Goal: Transaction & Acquisition: Purchase product/service

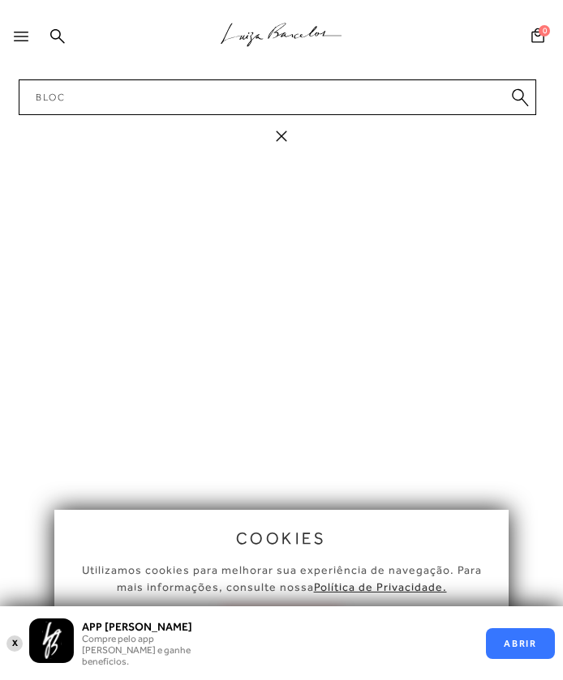
type input "bloco"
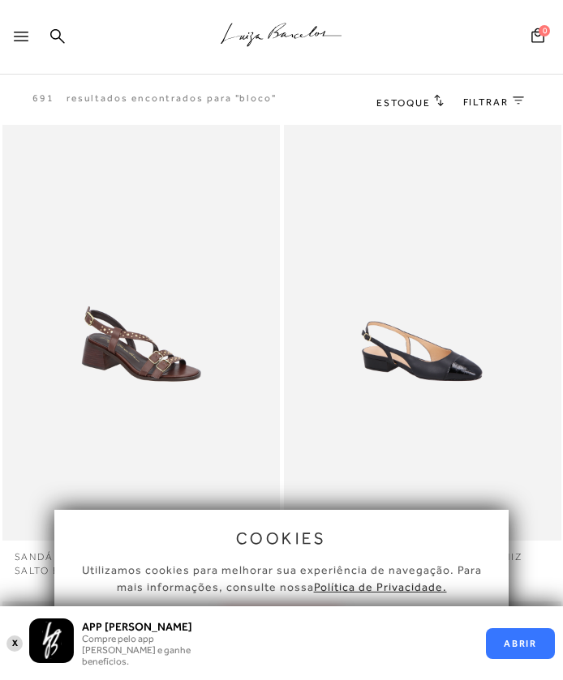
click at [19, 644] on button "X" at bounding box center [14, 643] width 15 height 19
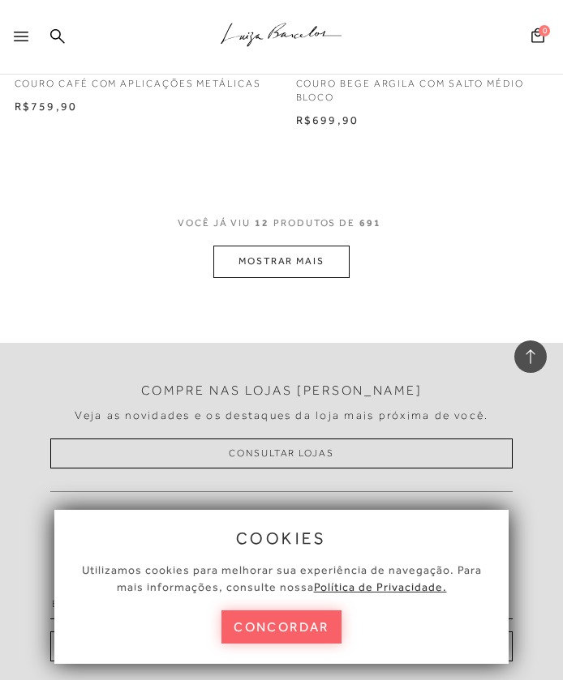
scroll to position [3198, 0]
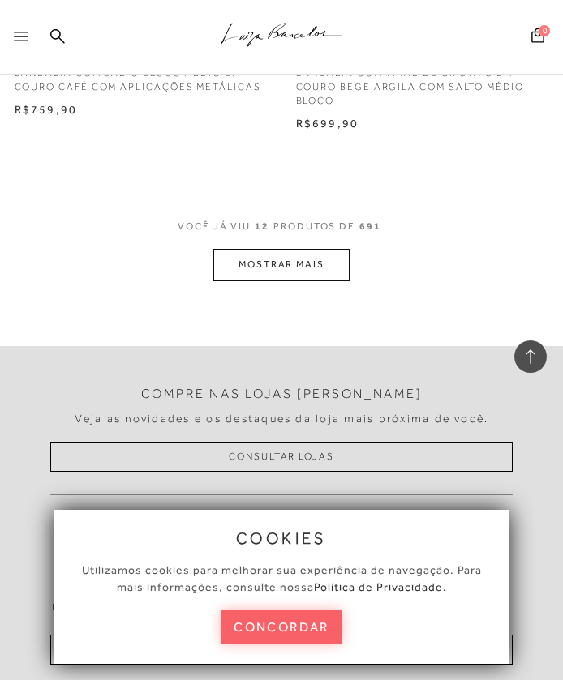
click at [289, 260] on button "MOSTRAR MAIS" at bounding box center [281, 265] width 136 height 32
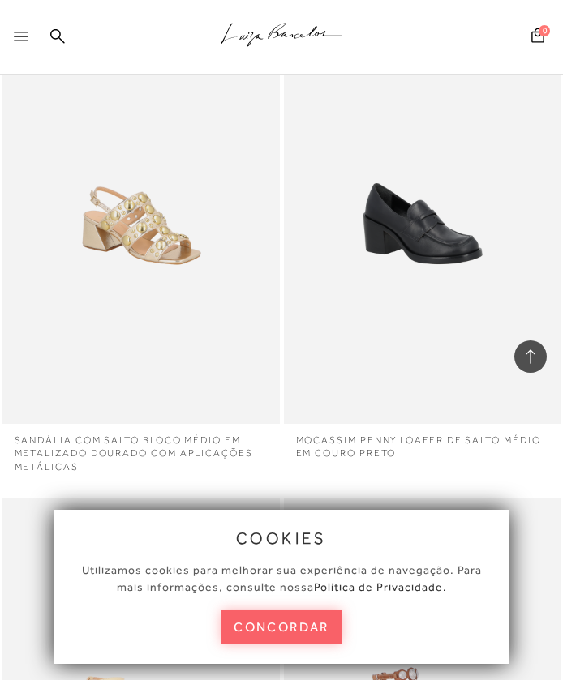
scroll to position [3871, 0]
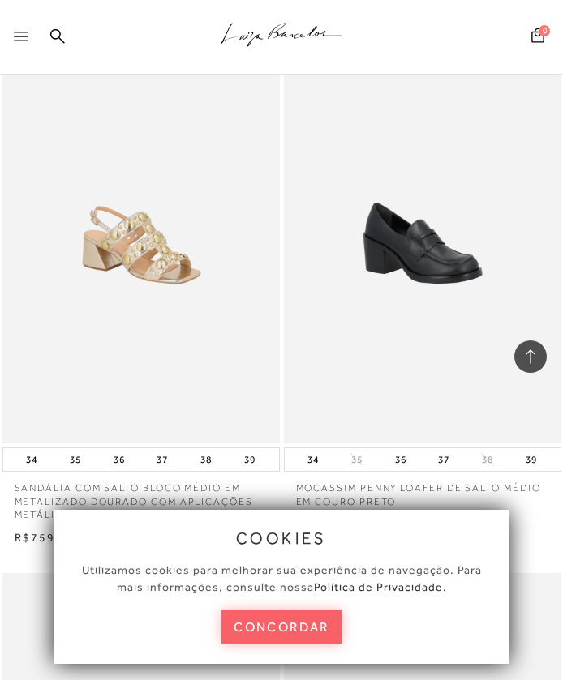
click at [24, 49] on div at bounding box center [24, 41] width 21 height 24
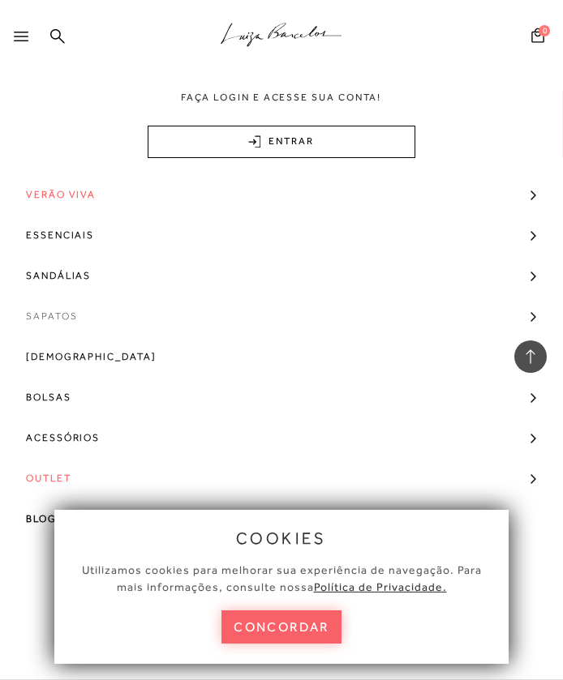
scroll to position [4030, 0]
click at [531, 279] on link "Sandálias" at bounding box center [281, 275] width 563 height 41
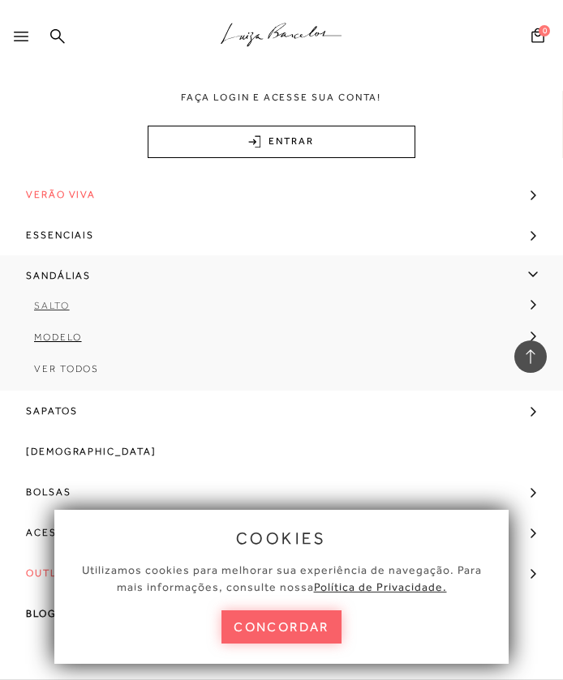
click at [528, 305] on link "Salto" at bounding box center [276, 312] width 552 height 32
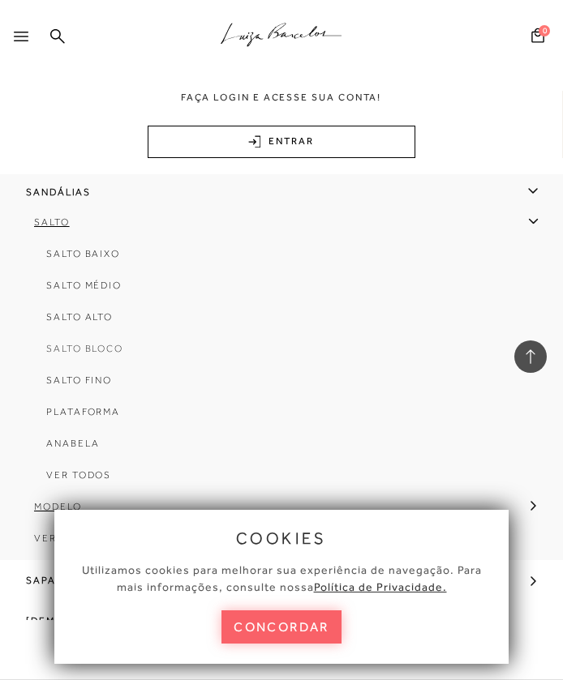
scroll to position [88, 0]
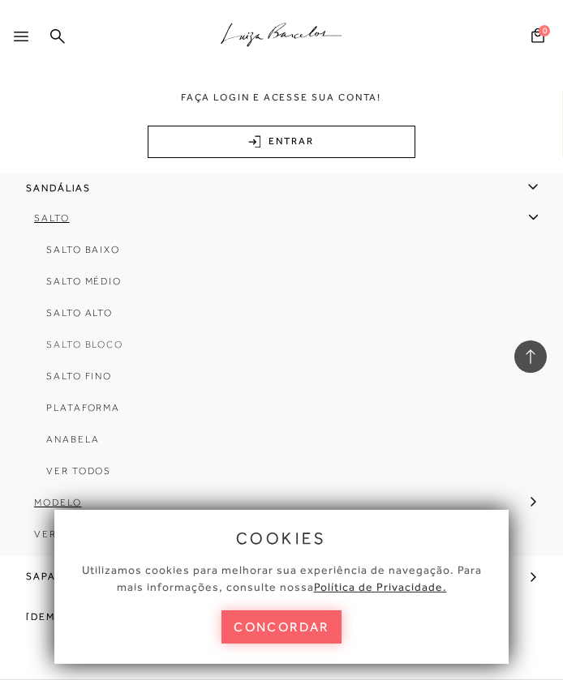
click at [105, 345] on span "Salto Bloco" at bounding box center [84, 344] width 77 height 11
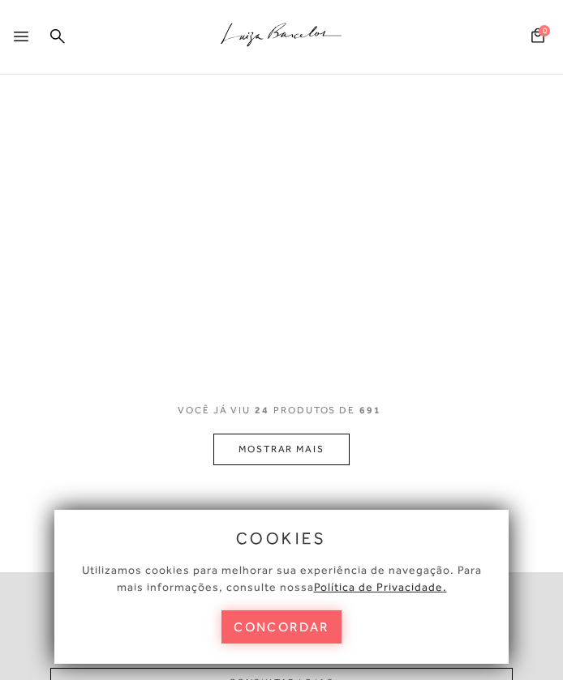
scroll to position [3, 0]
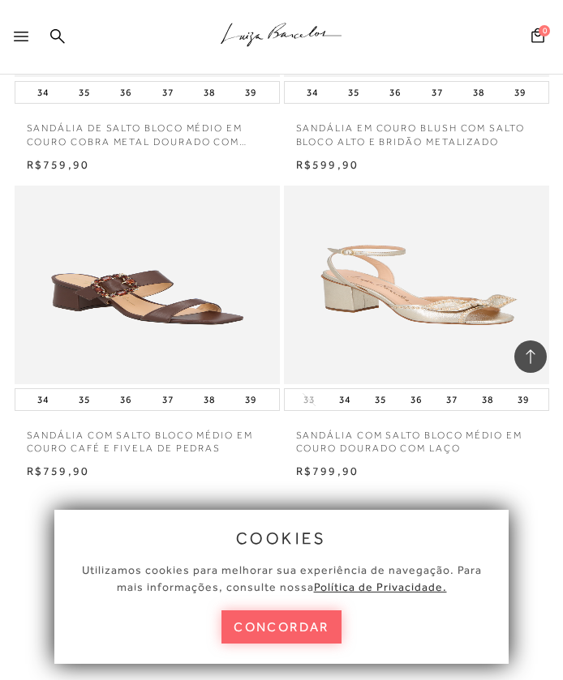
scroll to position [1699, 0]
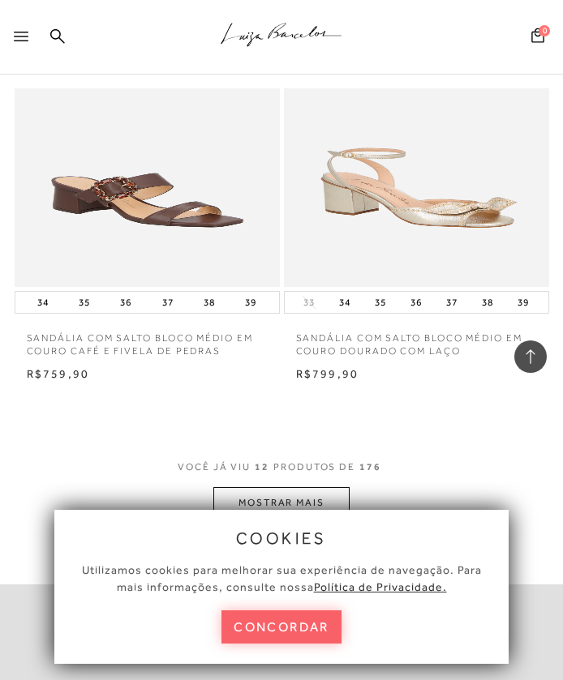
click at [272, 645] on div "cookies Utilizamos cookies para melhorar sua experiência de navegação. Para mai…" at bounding box center [281, 587] width 454 height 154
click at [280, 636] on button "concordar" at bounding box center [281, 626] width 120 height 33
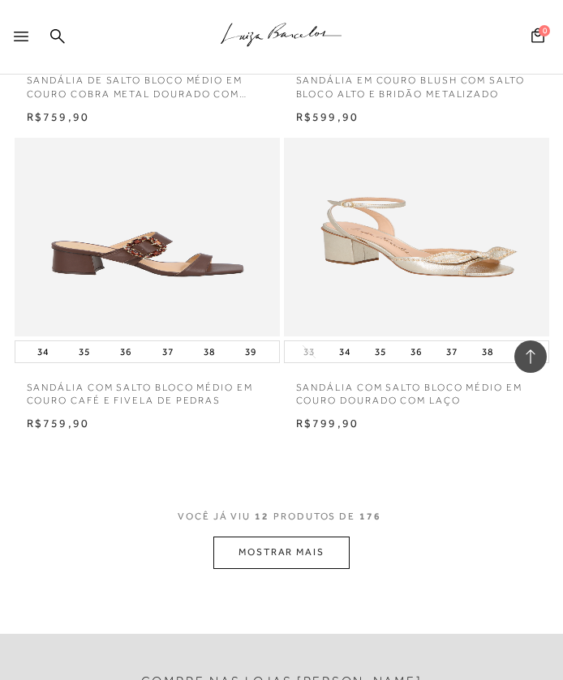
scroll to position [1654, 0]
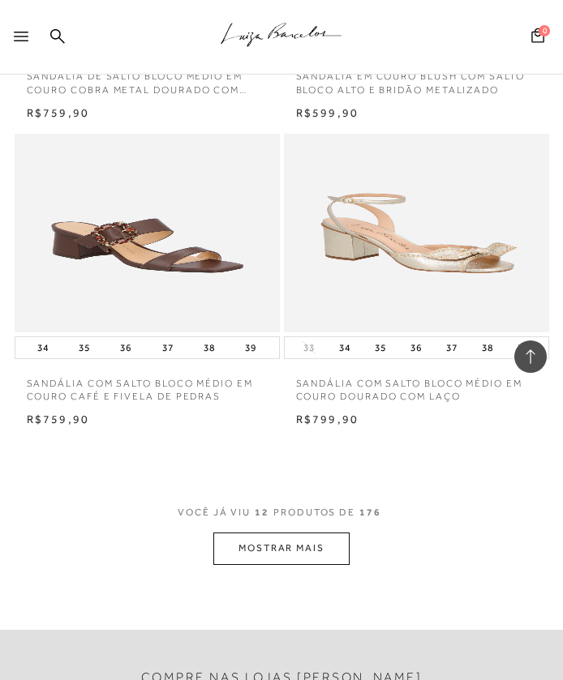
click at [273, 549] on button "MOSTRAR MAIS" at bounding box center [281, 549] width 136 height 32
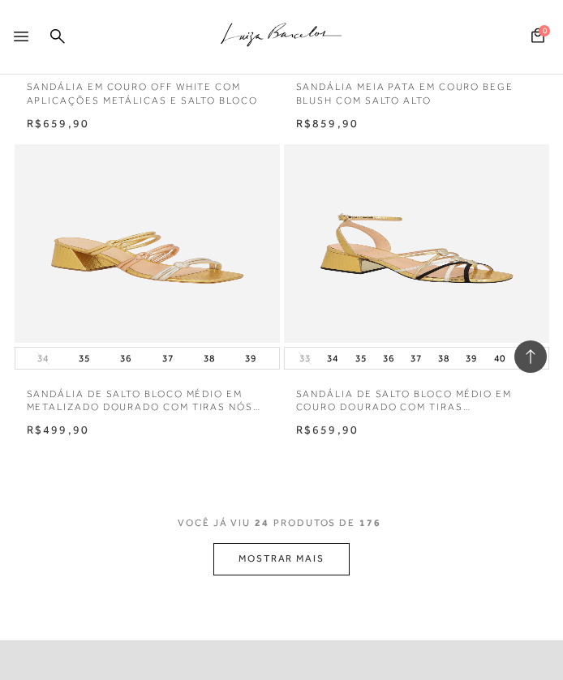
scroll to position [3483, 0]
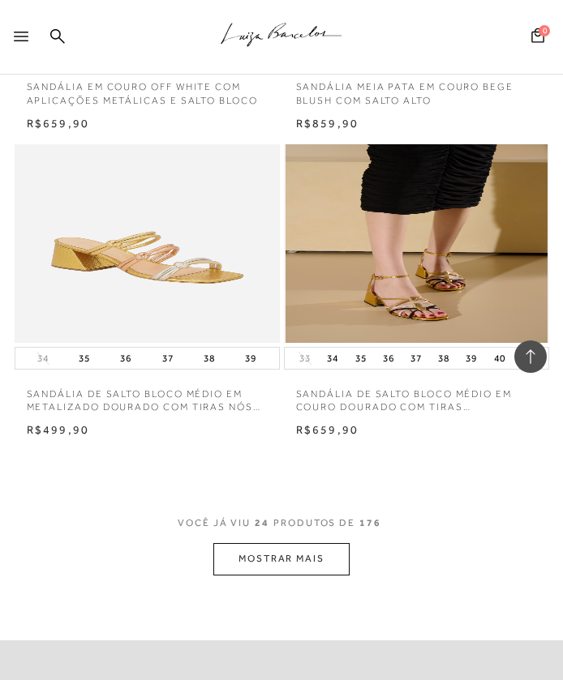
click at [24, 35] on icon at bounding box center [21, 37] width 15 height 10
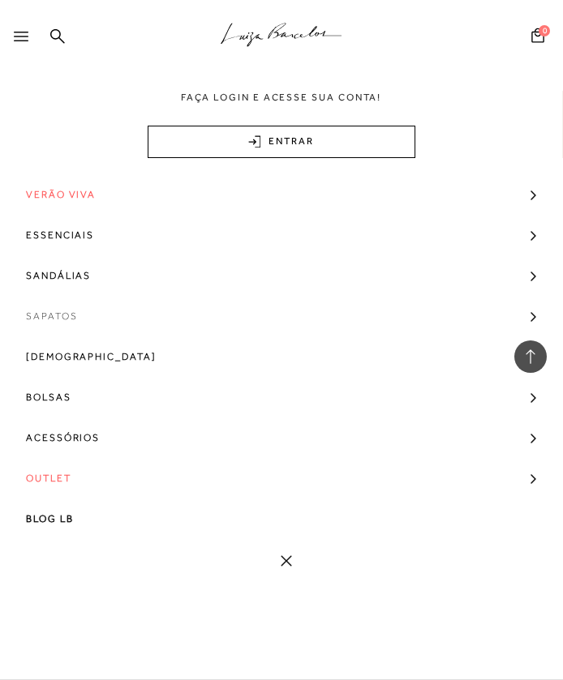
click at [533, 315] on link "Sapatos" at bounding box center [281, 316] width 563 height 41
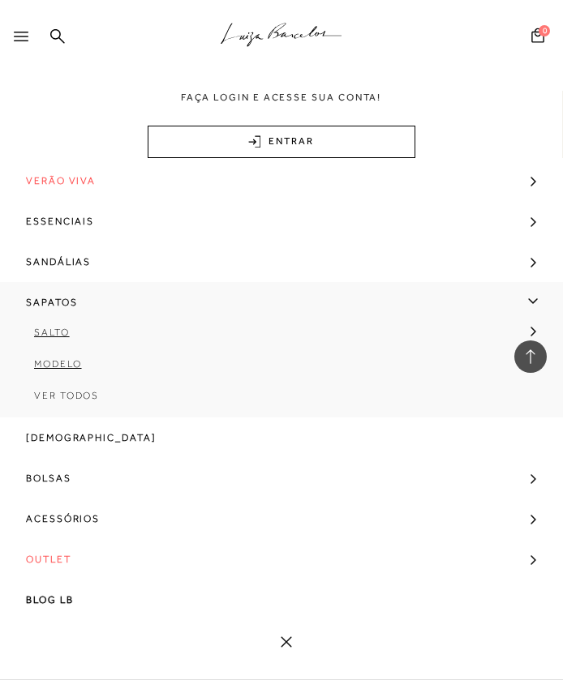
scroll to position [14, 0]
click at [529, 316] on link "Sapatos" at bounding box center [281, 302] width 563 height 41
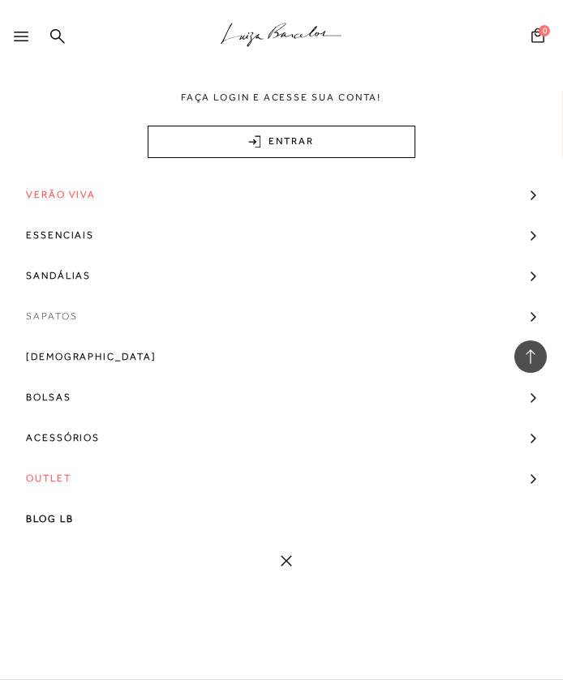
click at [535, 311] on link "Sapatos" at bounding box center [281, 316] width 563 height 41
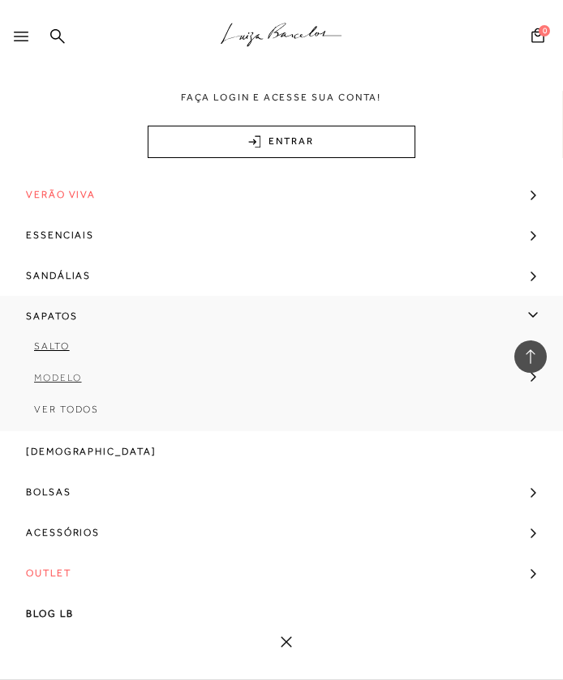
click at [532, 378] on icon at bounding box center [533, 377] width 6 height 10
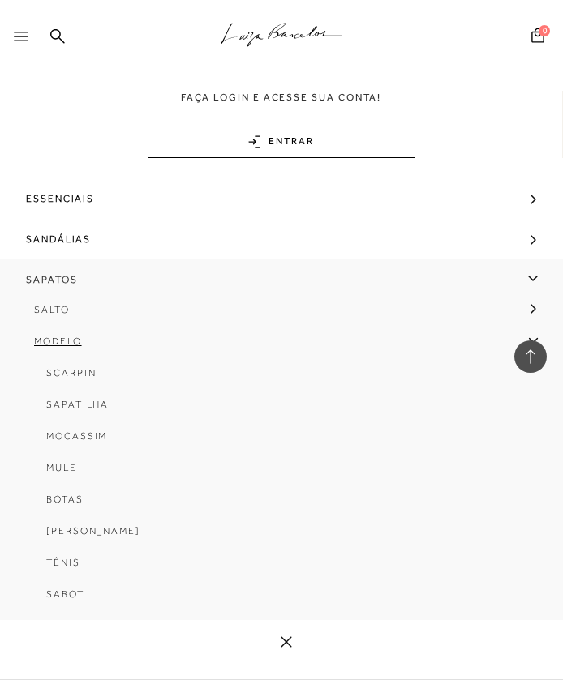
scroll to position [41, 0]
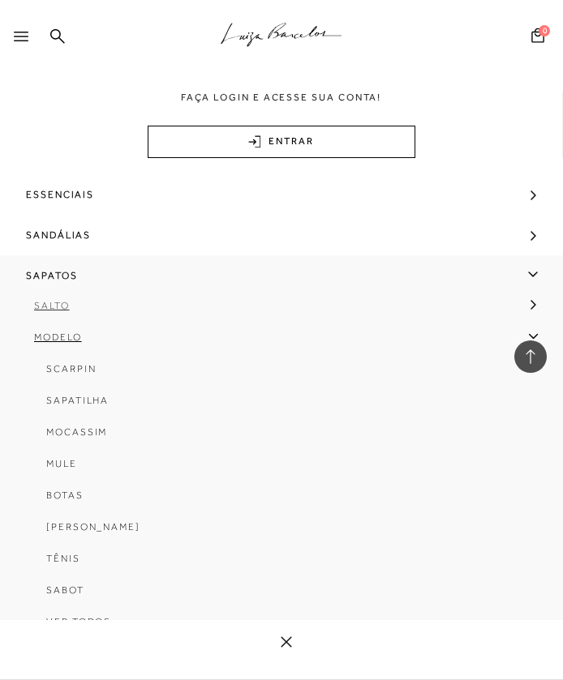
click at [531, 297] on link "Salto" at bounding box center [276, 312] width 552 height 32
click at [106, 371] on span "Salto Médio" at bounding box center [83, 368] width 75 height 11
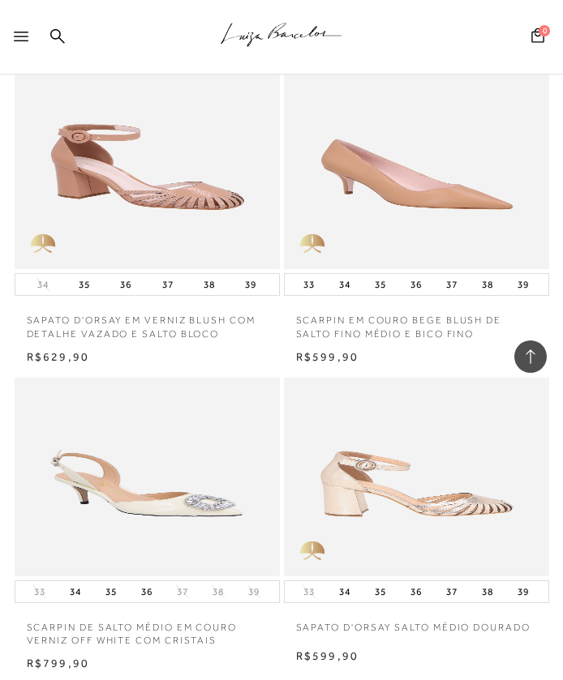
scroll to position [1754, 0]
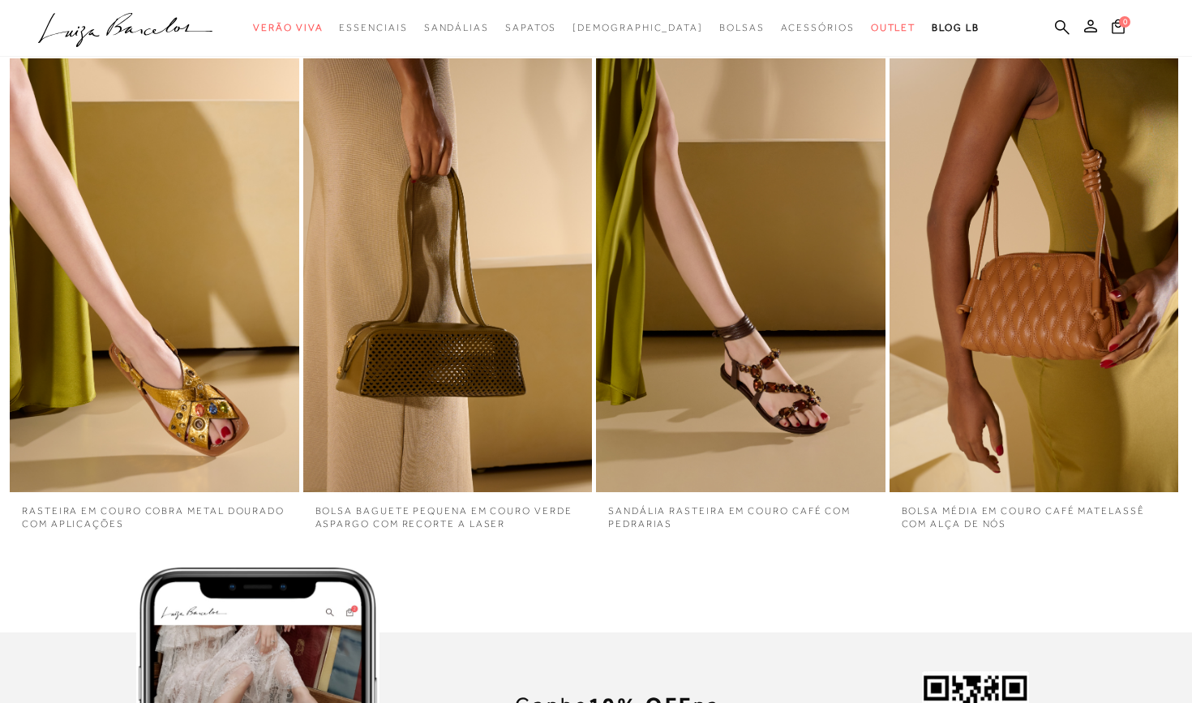
scroll to position [3886, 0]
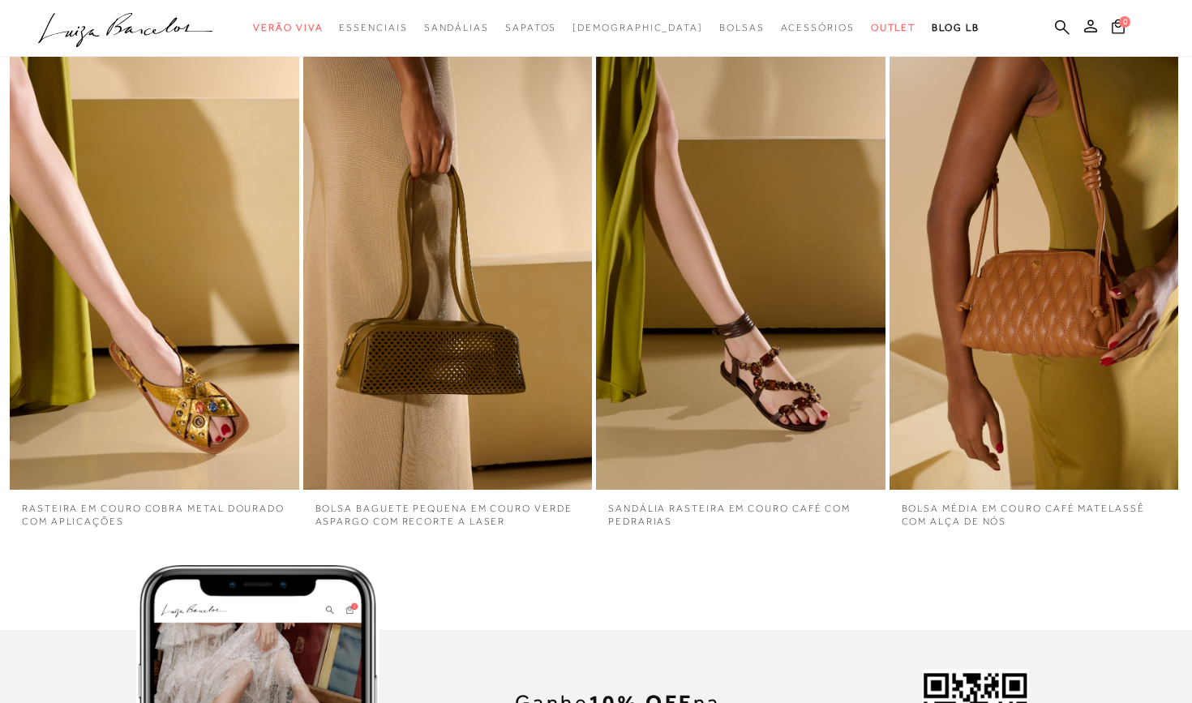
click at [771, 295] on img "3 / 4" at bounding box center [740, 272] width 289 height 433
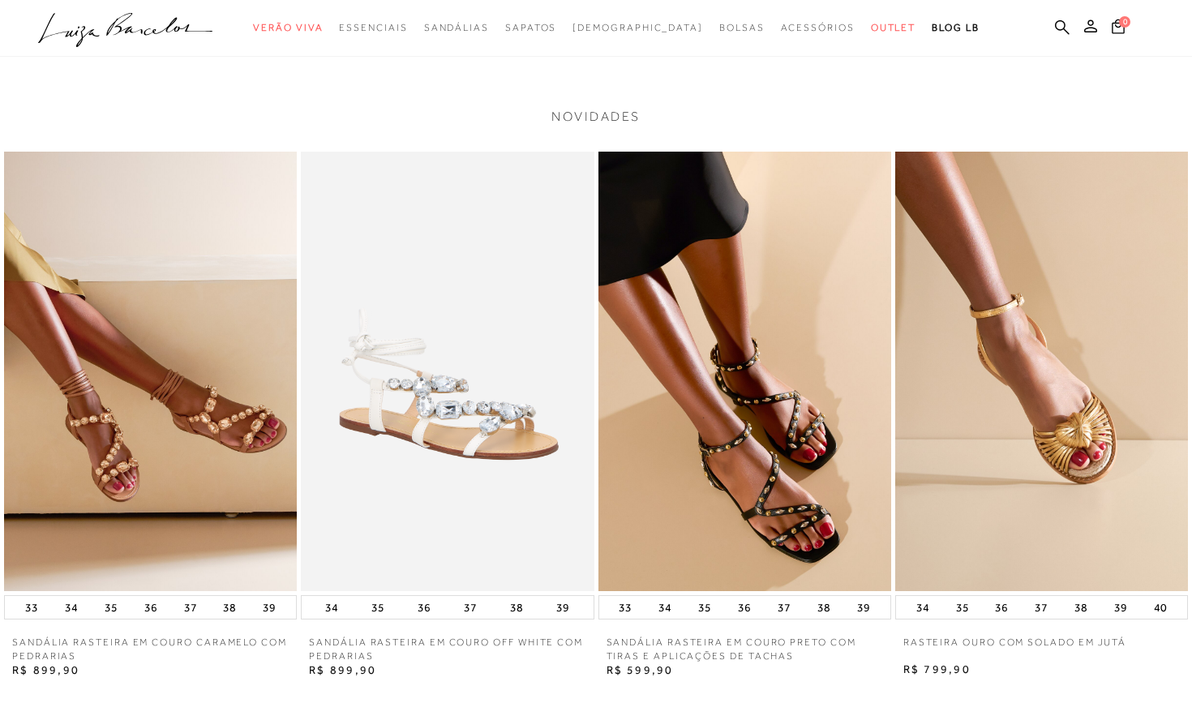
scroll to position [1232, 0]
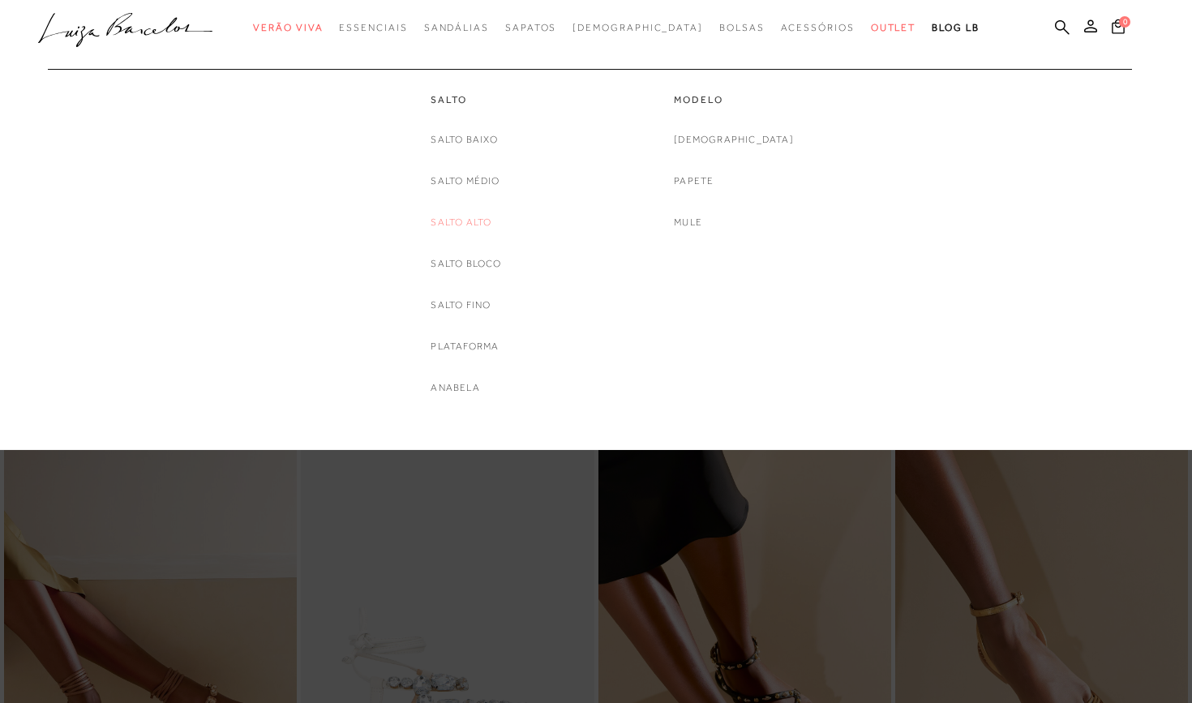
click at [472, 221] on link "Salto Alto" at bounding box center [461, 222] width 61 height 17
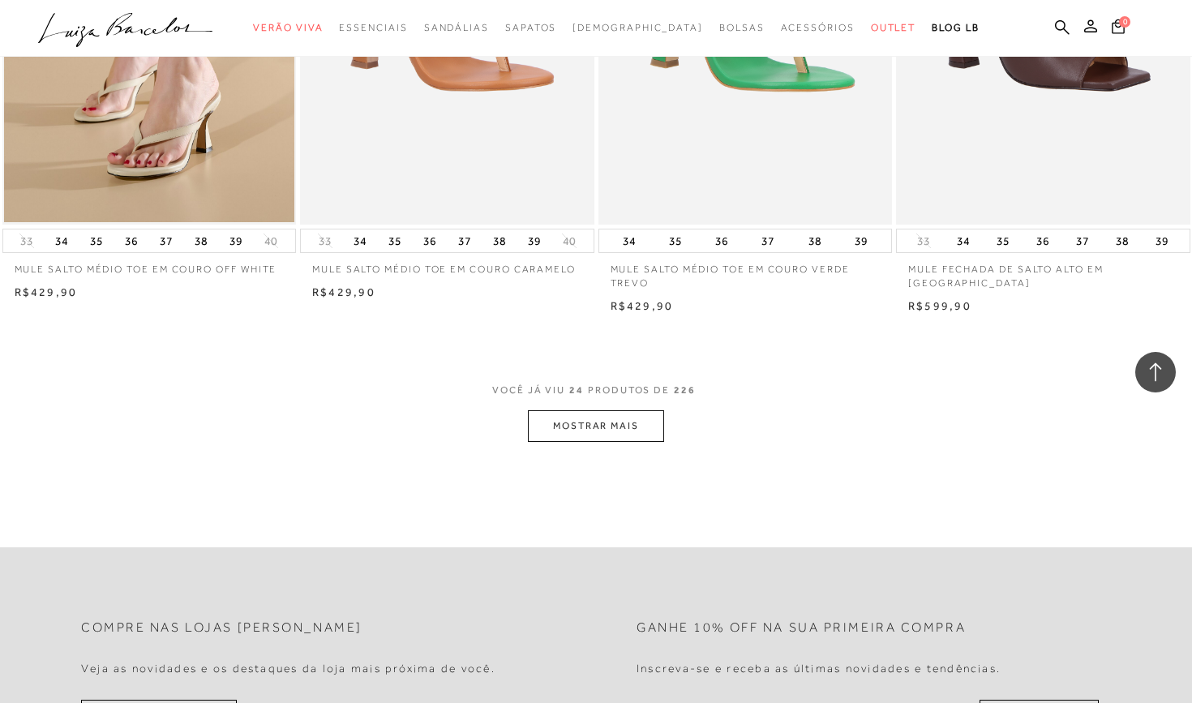
scroll to position [3068, 0]
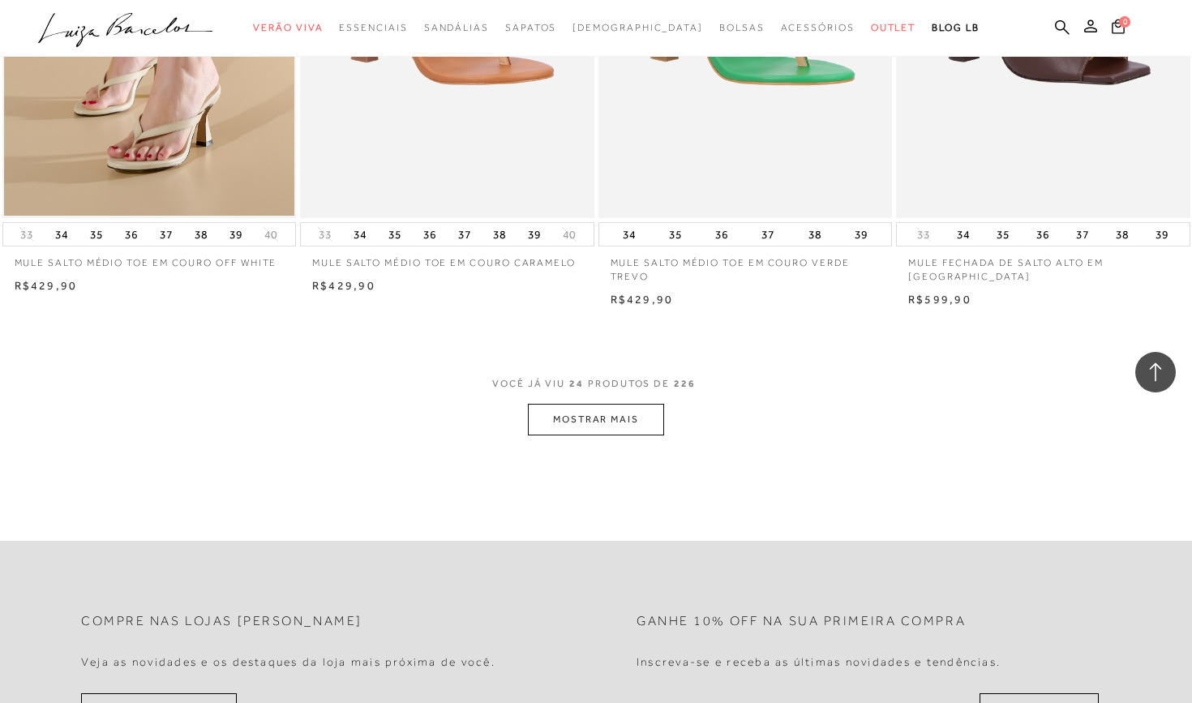
click at [609, 407] on button "MOSTRAR MAIS" at bounding box center [596, 420] width 136 height 32
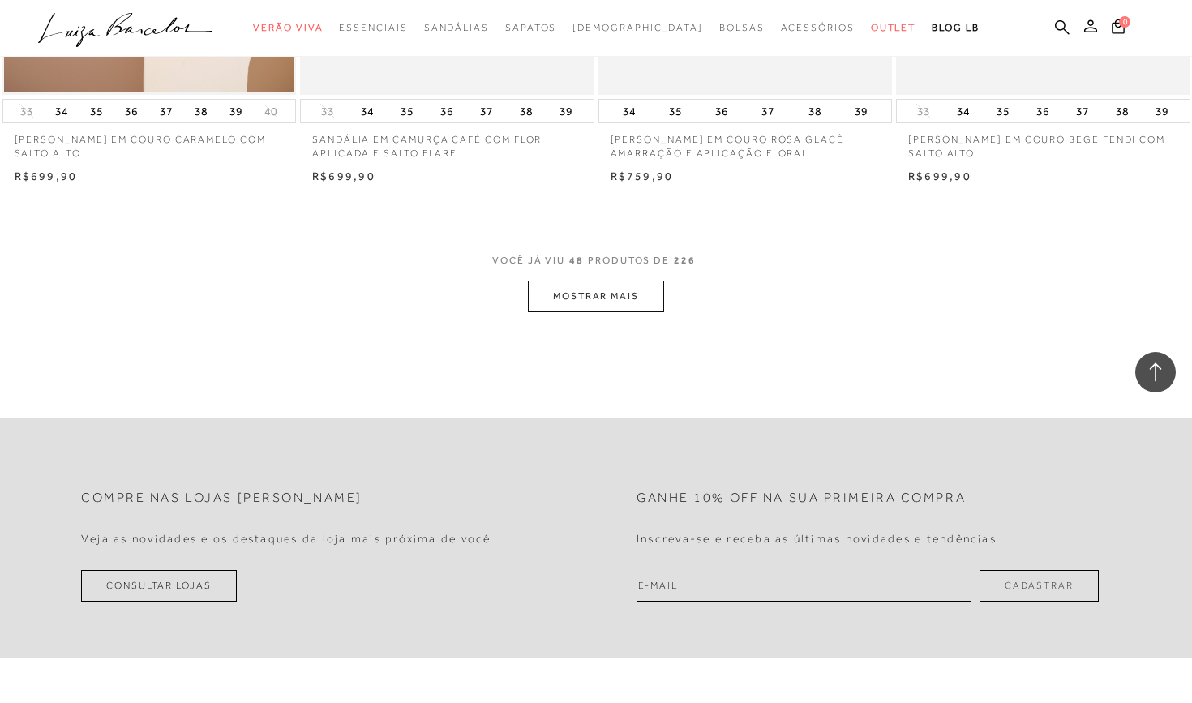
scroll to position [6408, 0]
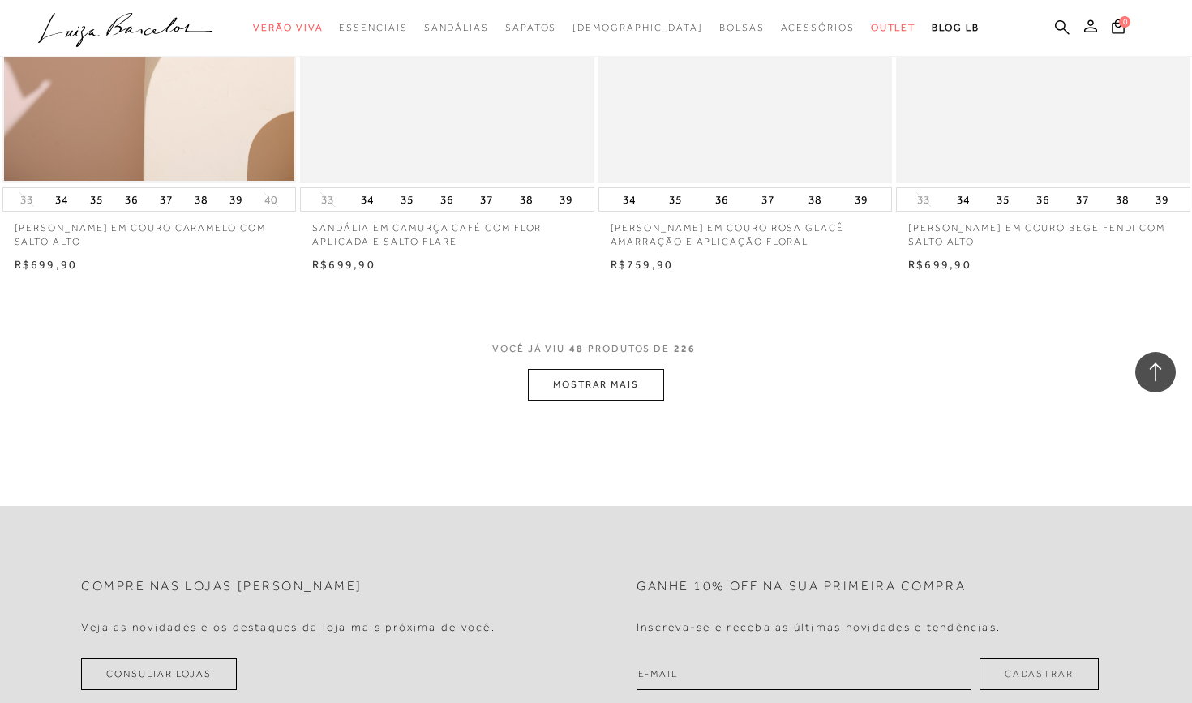
click at [653, 369] on button "MOSTRAR MAIS" at bounding box center [596, 385] width 136 height 32
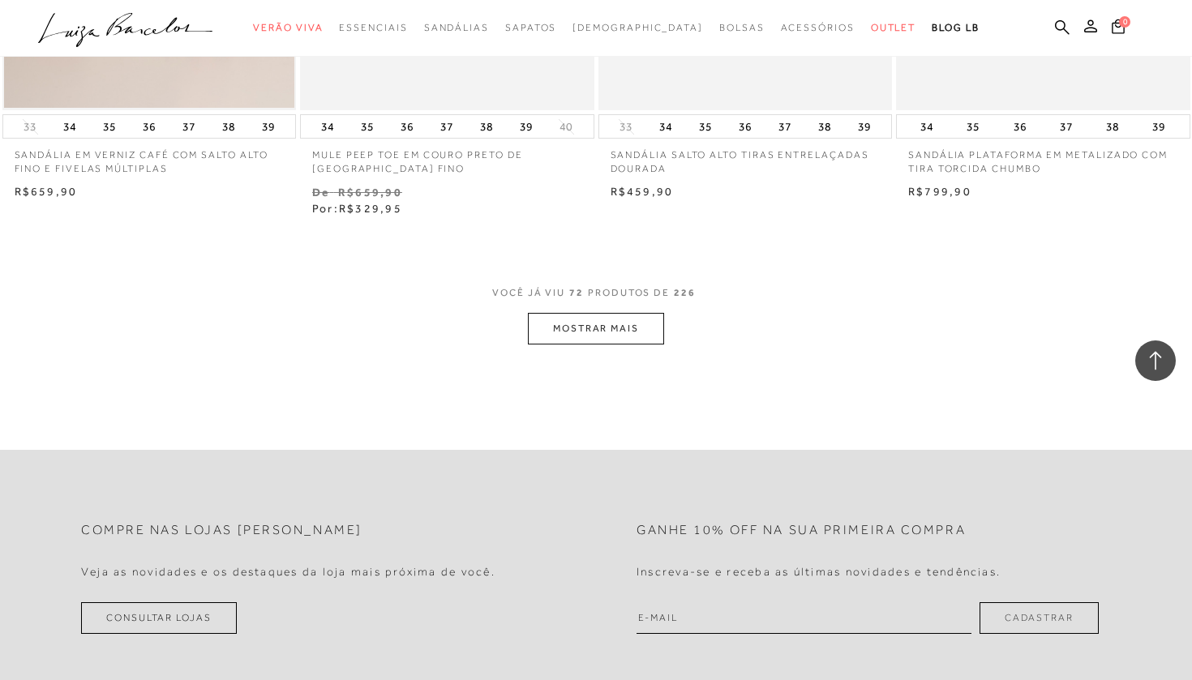
scroll to position [9791, 0]
click at [622, 309] on button "MOSTRAR MAIS" at bounding box center [596, 325] width 136 height 32
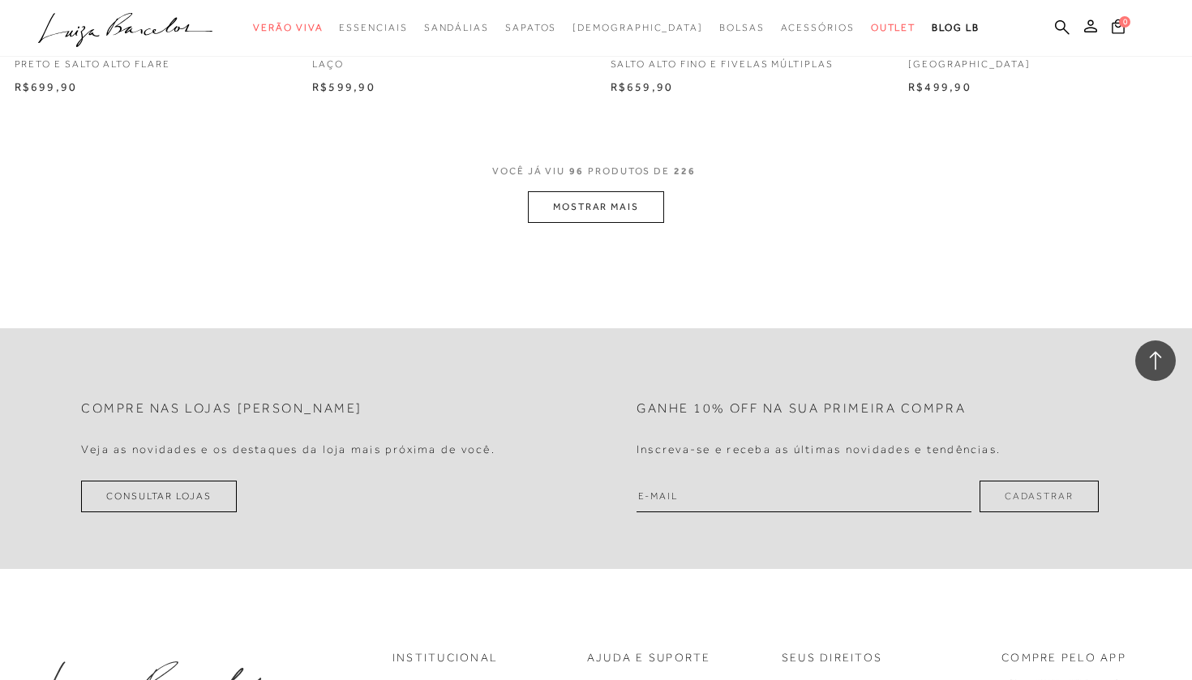
scroll to position [12945, 0]
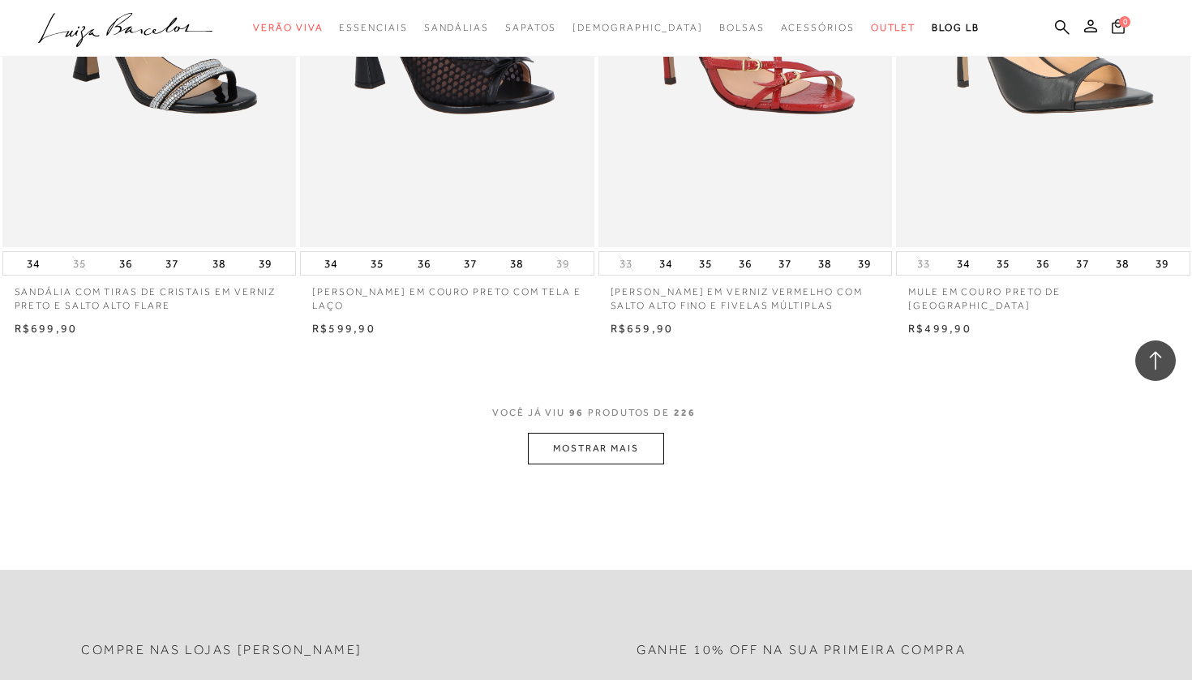
click at [610, 433] on button "MOSTRAR MAIS" at bounding box center [596, 449] width 136 height 32
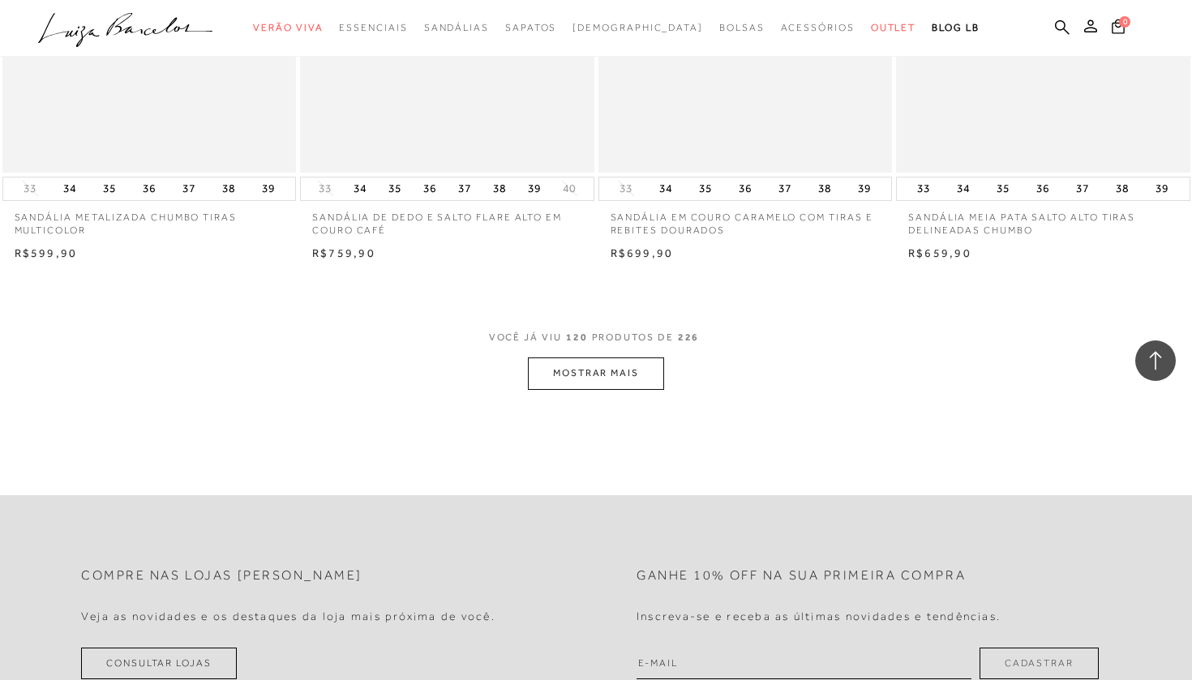
scroll to position [16307, 0]
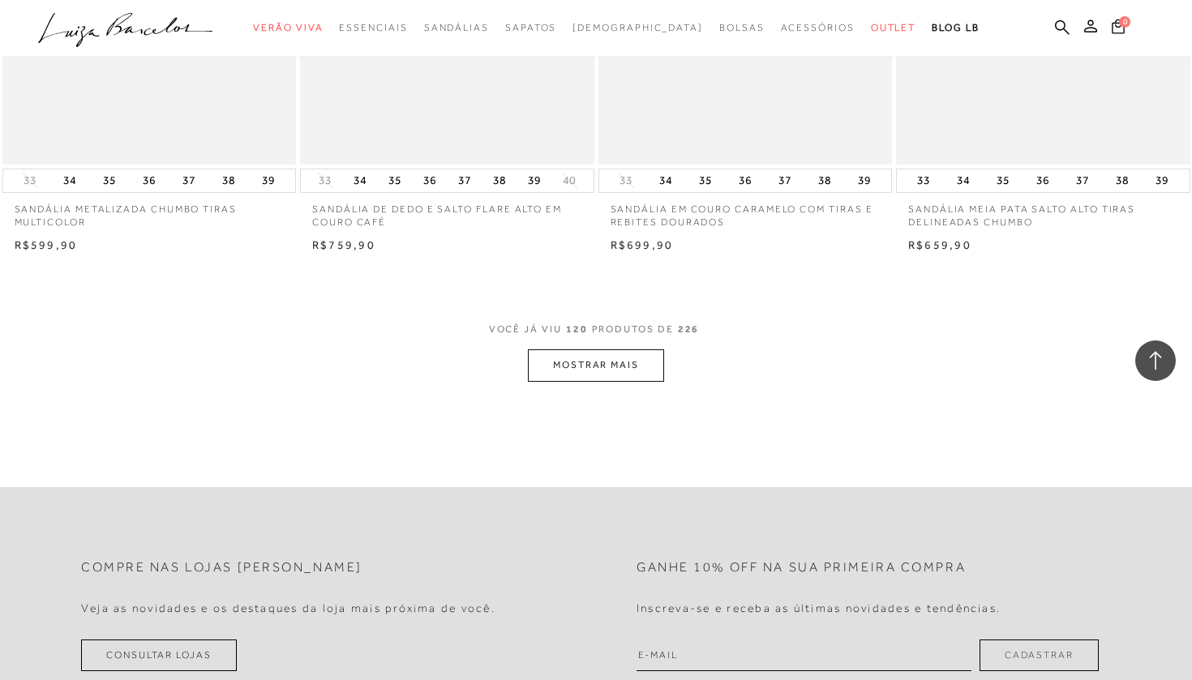
click at [636, 349] on button "MOSTRAR MAIS" at bounding box center [596, 365] width 136 height 32
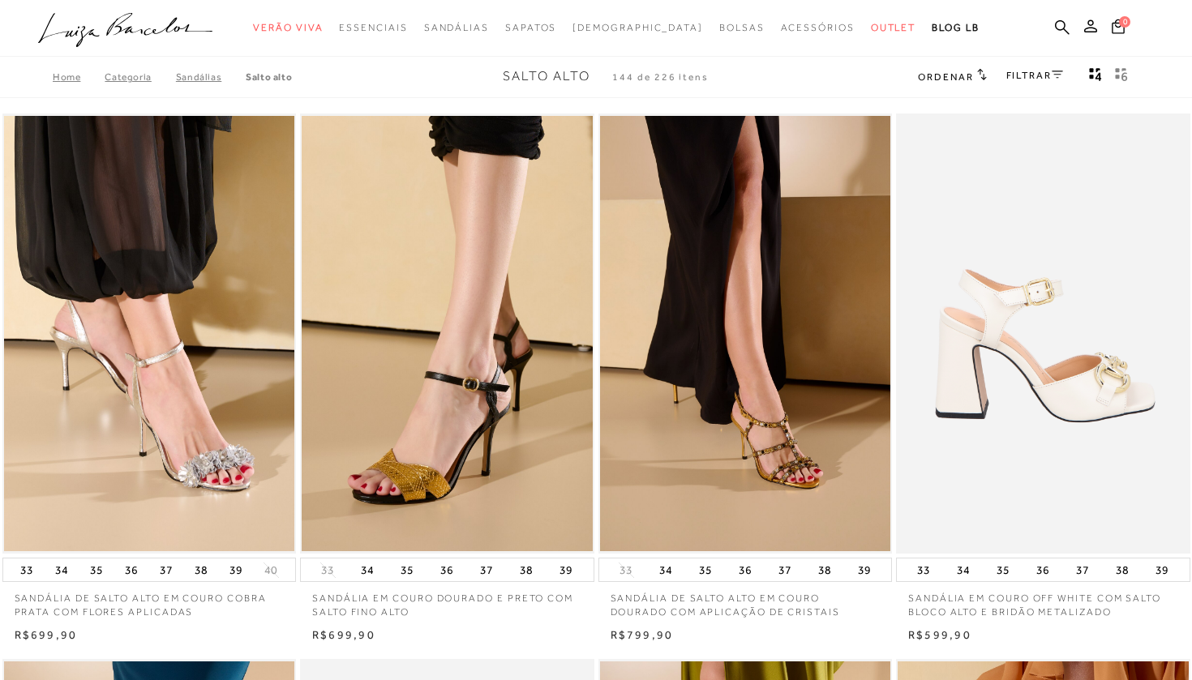
scroll to position [0, 0]
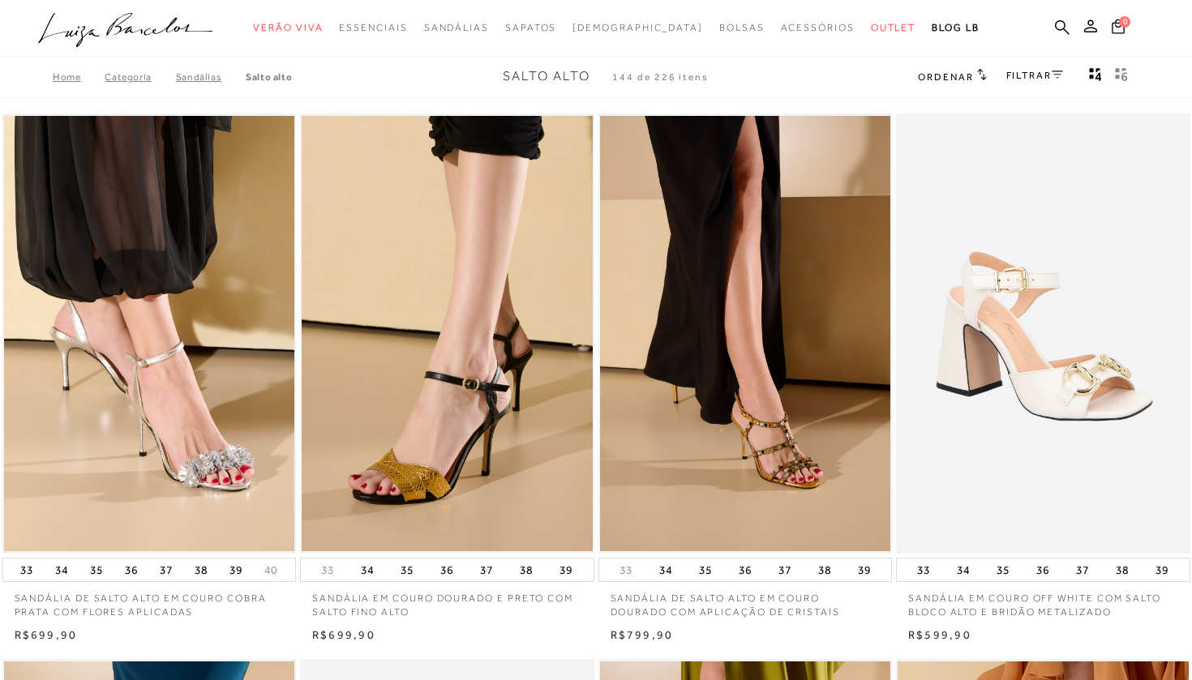
click at [1031, 80] on div "FILTRAR" at bounding box center [1034, 76] width 57 height 21
click at [1031, 75] on link "FILTRAR" at bounding box center [1034, 75] width 57 height 11
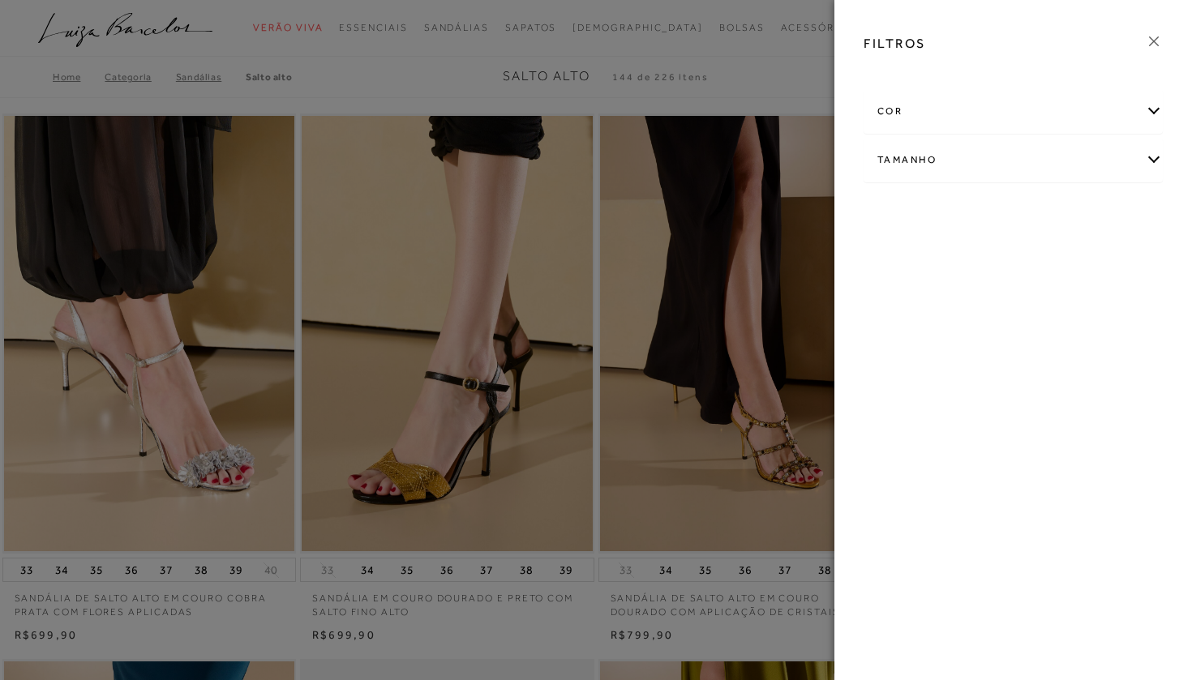
click at [1161, 105] on div "cor" at bounding box center [1013, 111] width 298 height 43
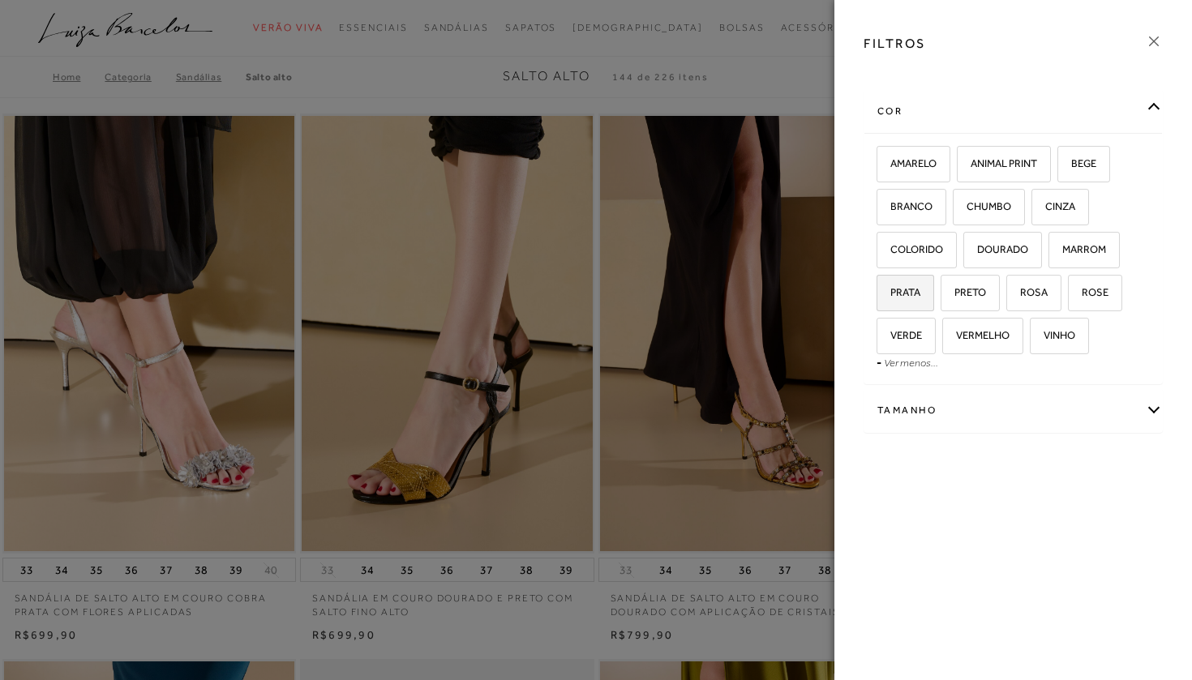
click at [919, 299] on label "PRATA" at bounding box center [905, 293] width 56 height 35
click at [890, 299] on input "PRATA" at bounding box center [882, 295] width 16 height 16
checkbox input "true"
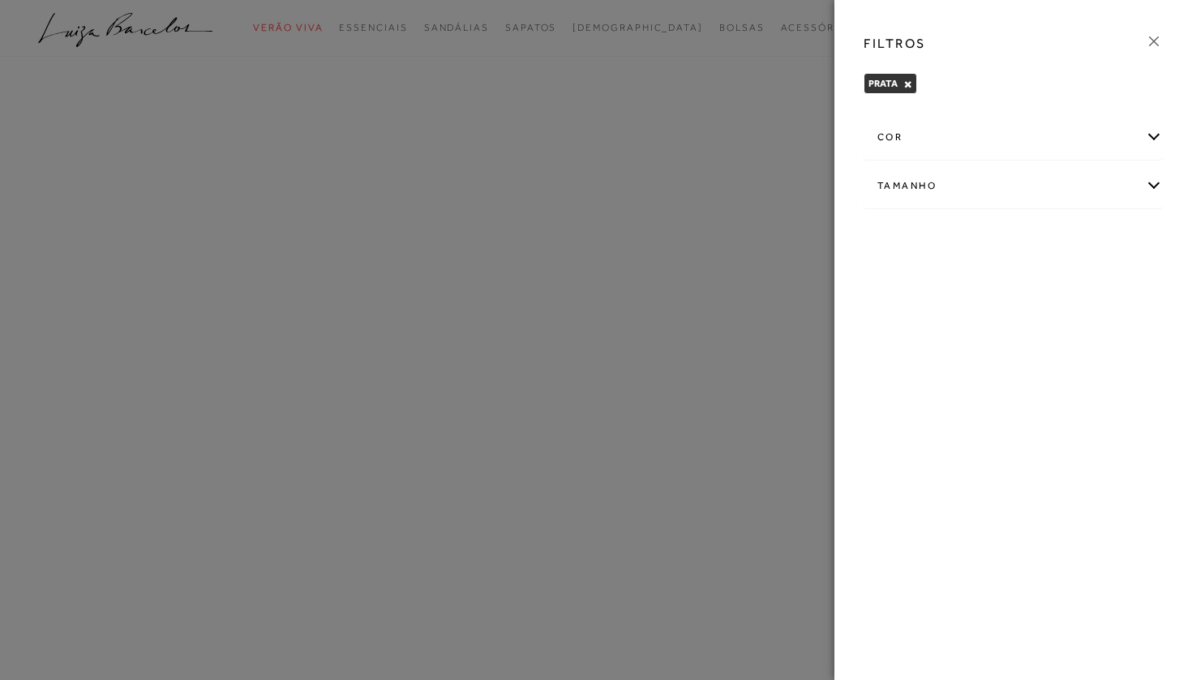
click at [1152, 36] on icon at bounding box center [1154, 41] width 18 height 18
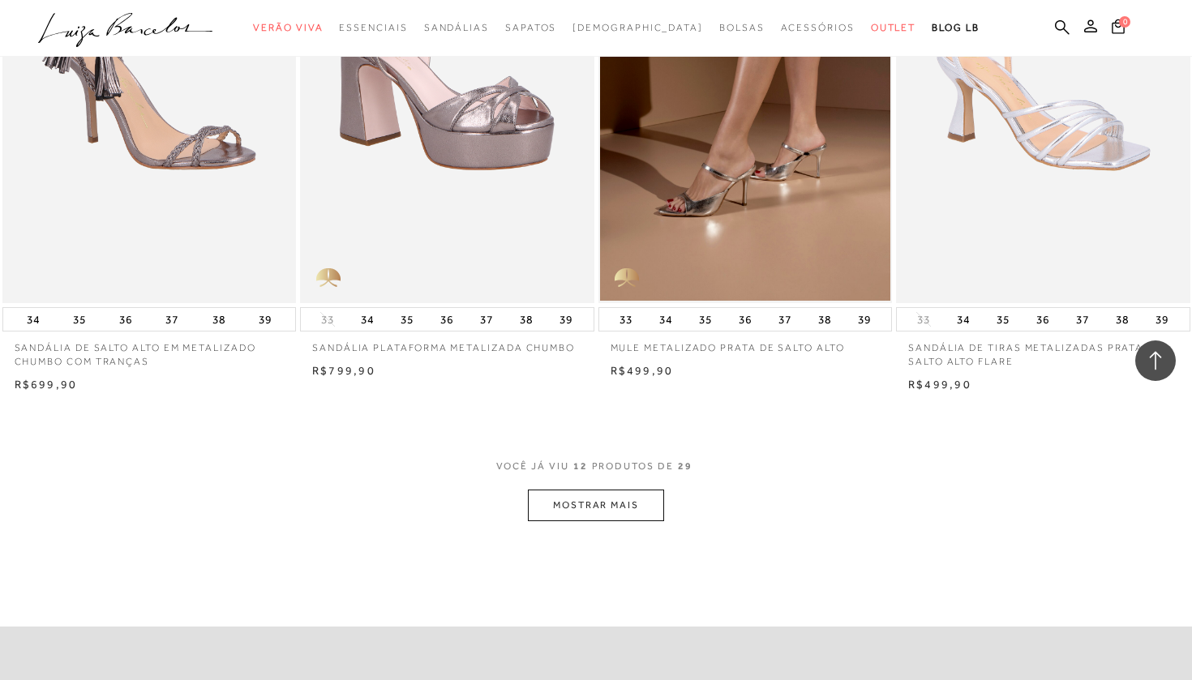
scroll to position [1397, 0]
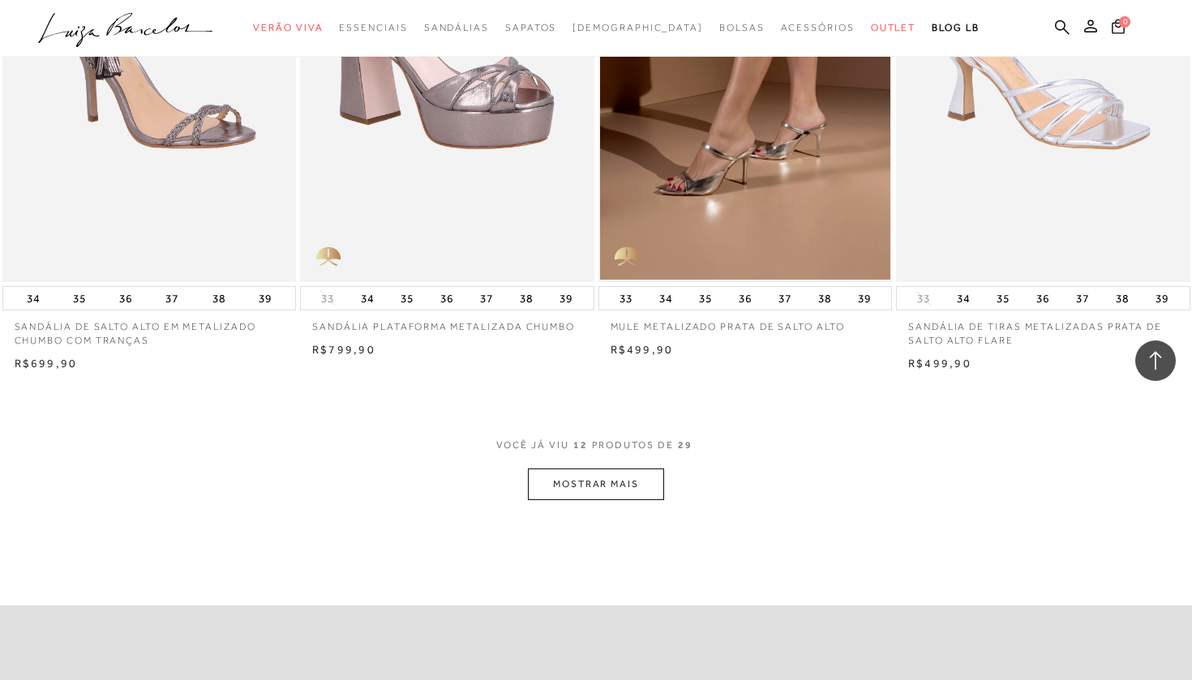
click at [598, 486] on button "MOSTRAR MAIS" at bounding box center [596, 485] width 136 height 32
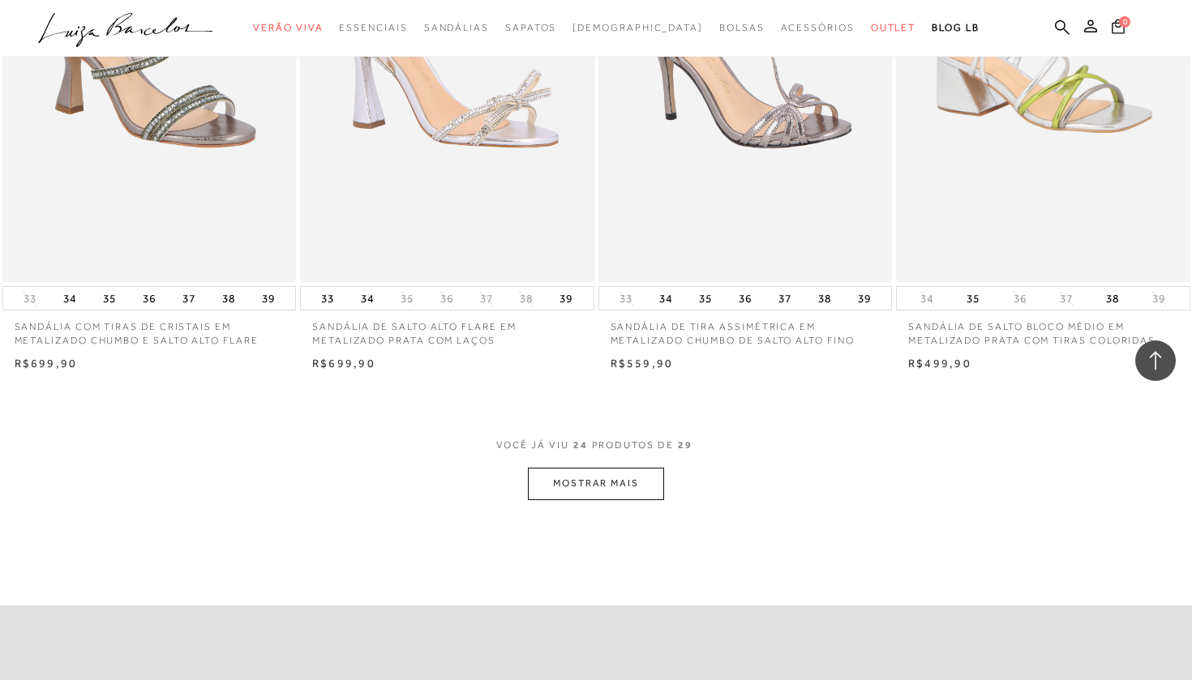
scroll to position [3064, 0]
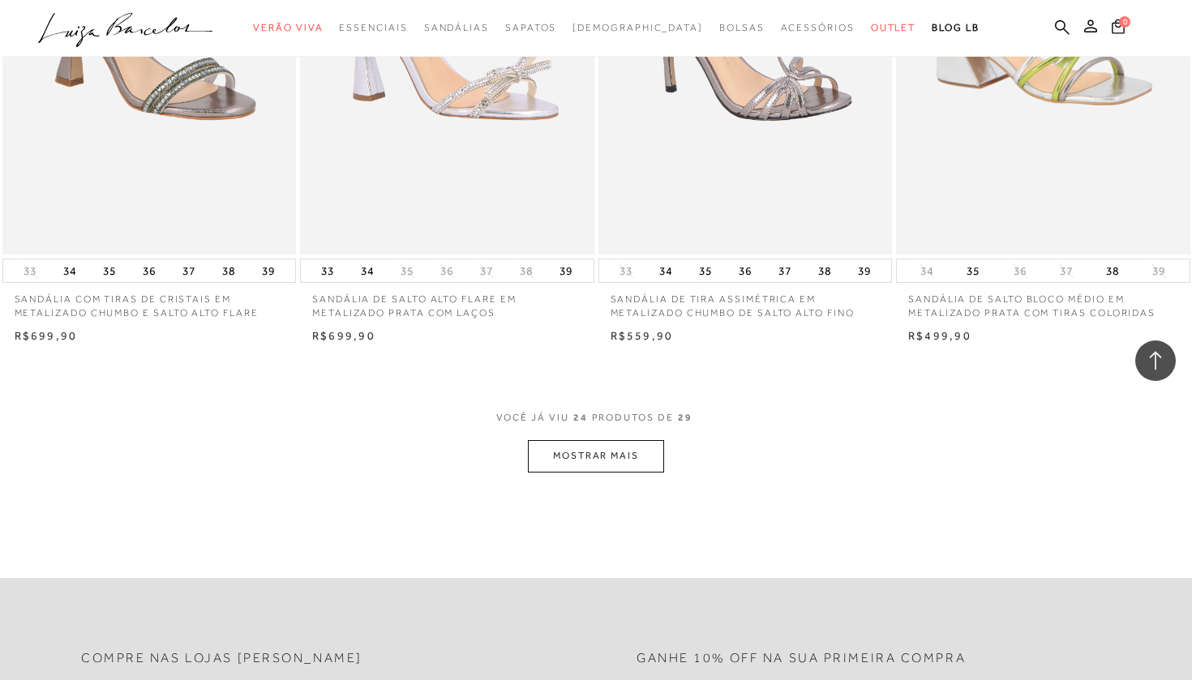
click at [610, 440] on button "MOSTRAR MAIS" at bounding box center [596, 456] width 136 height 32
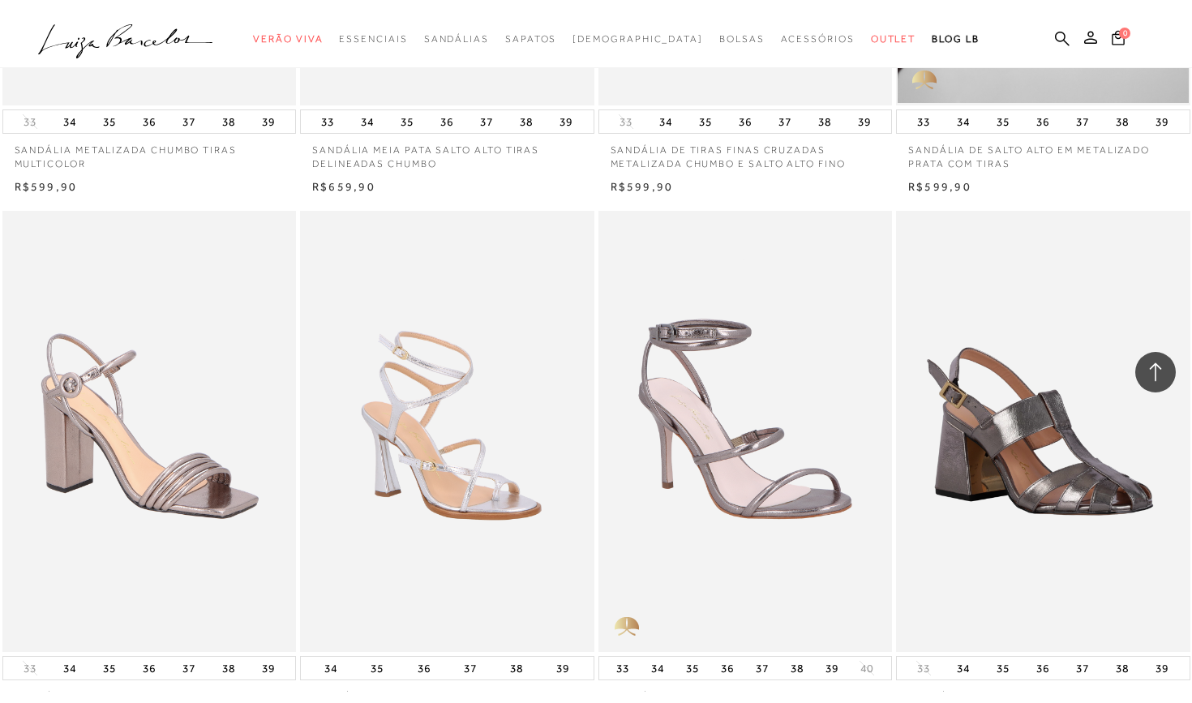
scroll to position [1783, 0]
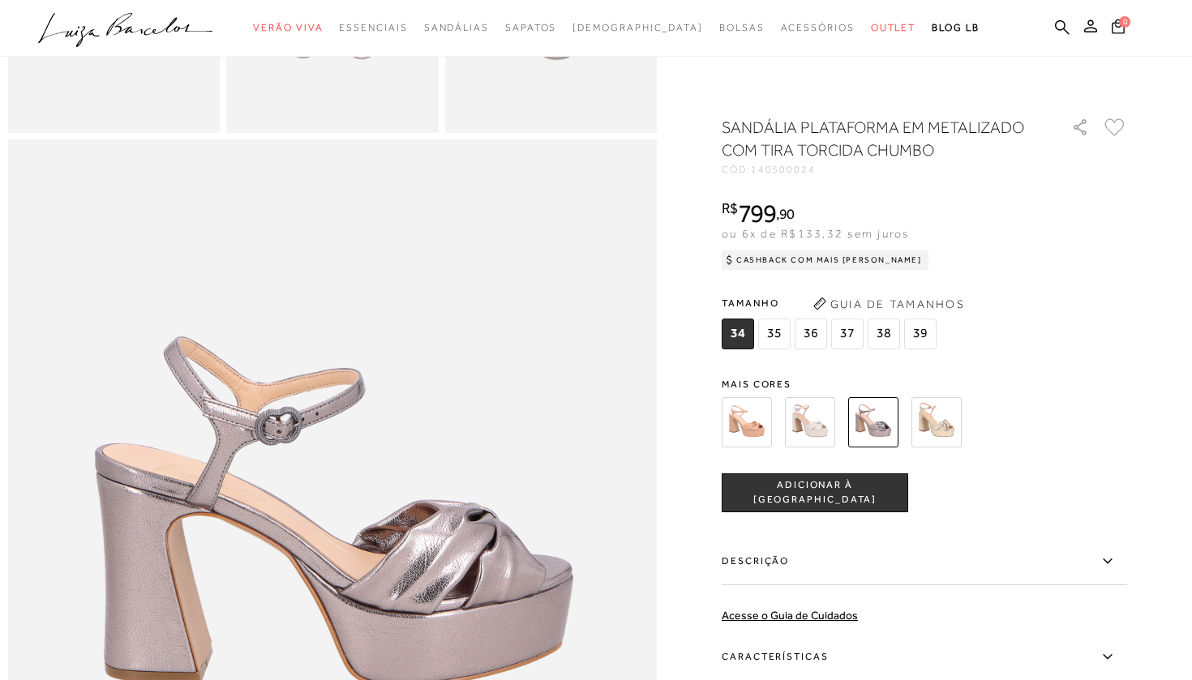
scroll to position [799, 0]
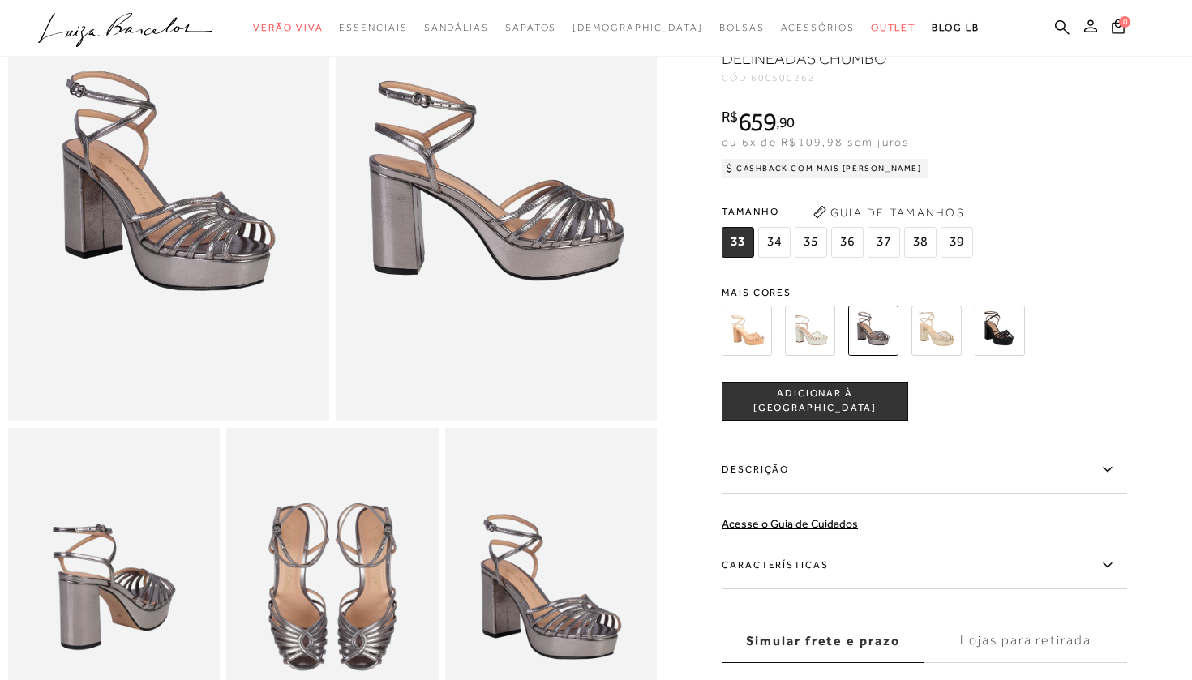
scroll to position [167, 0]
